Goal: Find specific fact: Find specific page/section

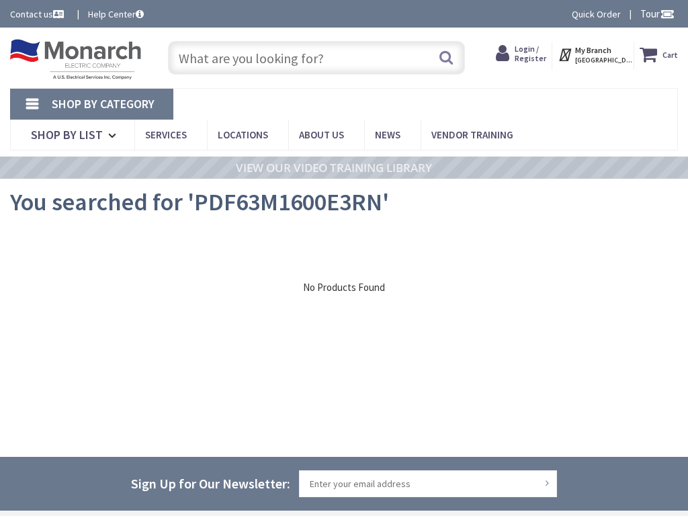
type input "Gravelly Run Rd, [PERSON_NAME][GEOGRAPHIC_DATA], [GEOGRAPHIC_DATA]"
